Goal: Information Seeking & Learning: Learn about a topic

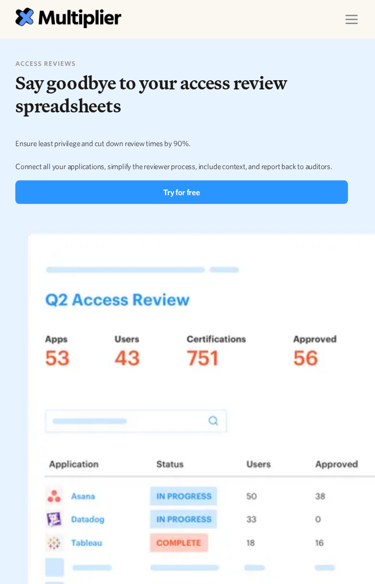
click at [354, 16] on img at bounding box center [351, 19] width 12 height 9
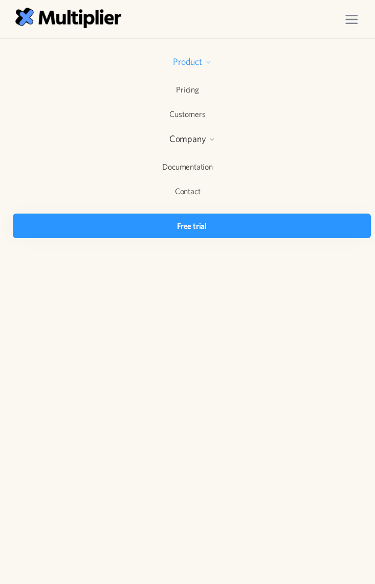
click at [193, 56] on div "Product" at bounding box center [187, 62] width 29 height 12
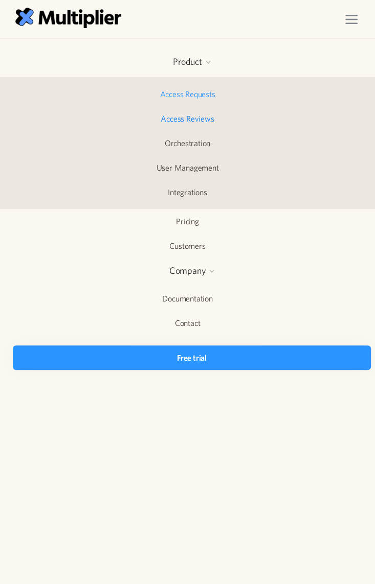
click at [182, 88] on link "Access Requests" at bounding box center [187, 94] width 375 height 24
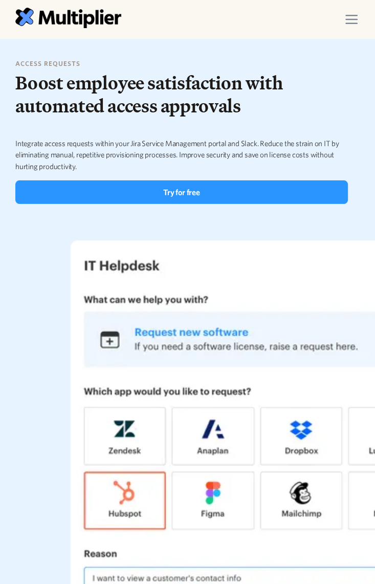
click at [358, 15] on div "menu" at bounding box center [351, 19] width 29 height 29
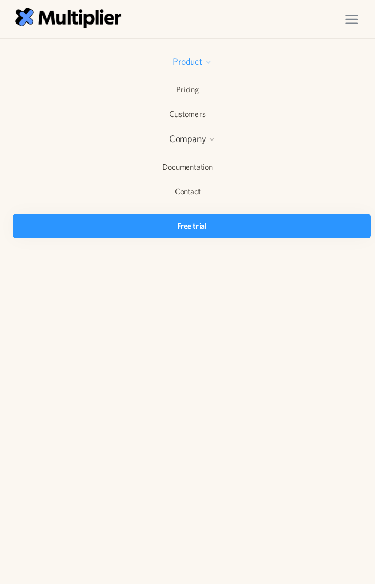
click at [210, 59] on div at bounding box center [208, 62] width 6 height 6
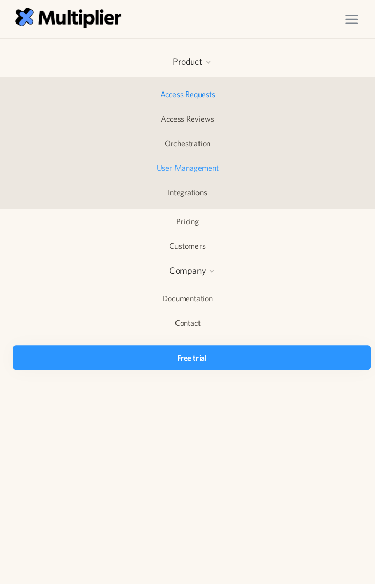
click at [191, 169] on link "User Management" at bounding box center [187, 168] width 375 height 24
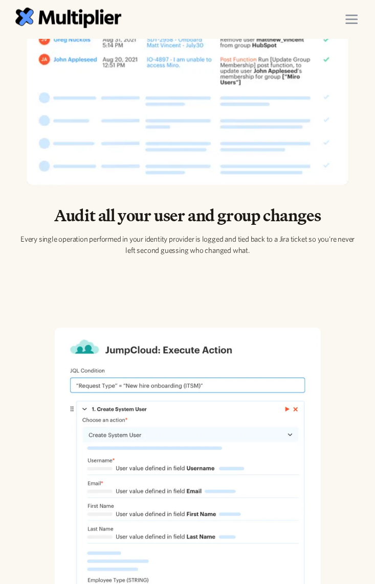
scroll to position [1874, 0]
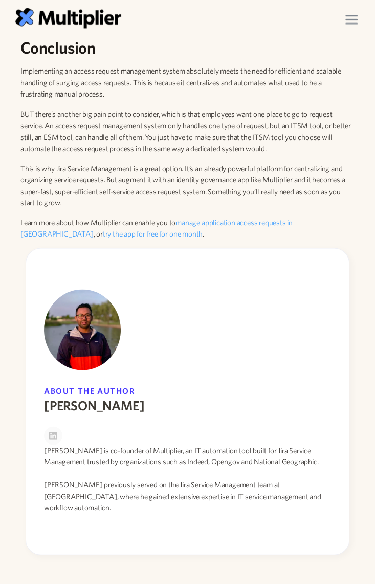
scroll to position [2906, 0]
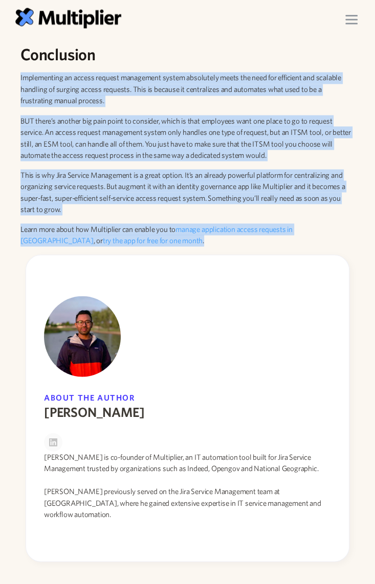
drag, startPoint x: 142, startPoint y: 250, endPoint x: 10, endPoint y: 90, distance: 207.4
copy div "Loremipsumdo si ametco adipisc elitseddoe tempor incididunt utlab etd magn ali …"
click at [142, 107] on p "Implementing an access request management system absolutely meets the need for …" at bounding box center [187, 89] width 334 height 35
